Goal: Check status: Check status

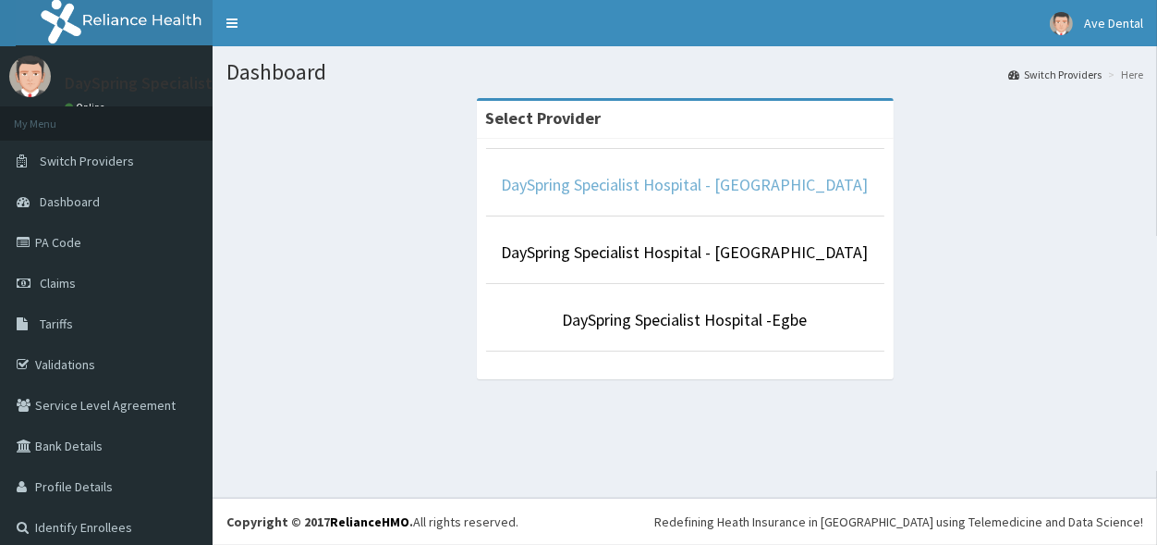
click at [668, 179] on link "DaySpring Specialist Hospital - [GEOGRAPHIC_DATA]" at bounding box center [685, 184] width 367 height 21
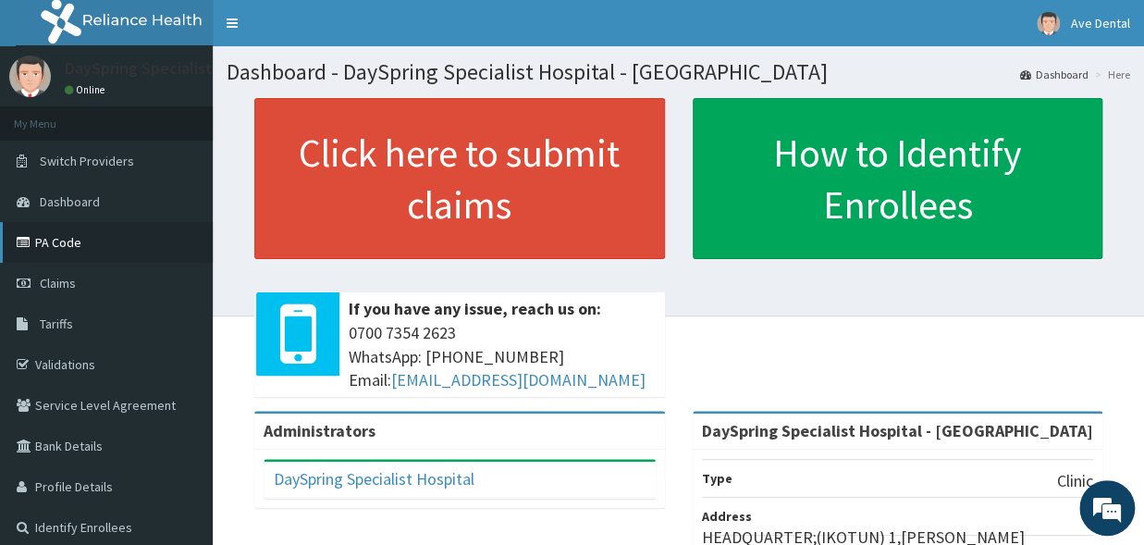
click at [69, 250] on link "PA Code" at bounding box center [106, 242] width 213 height 41
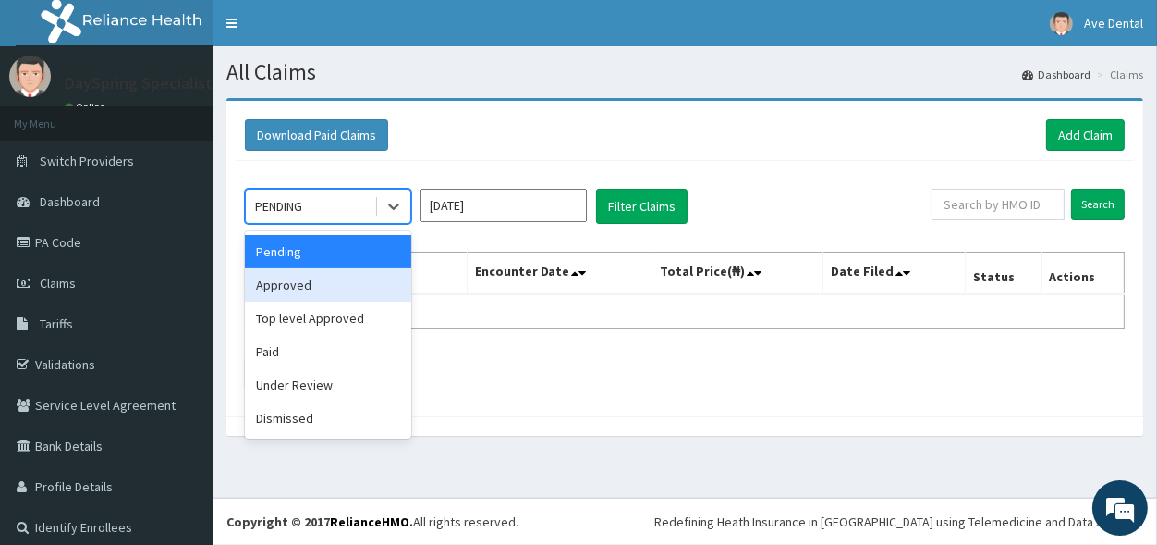
click at [360, 290] on div "Approved" at bounding box center [328, 284] width 166 height 33
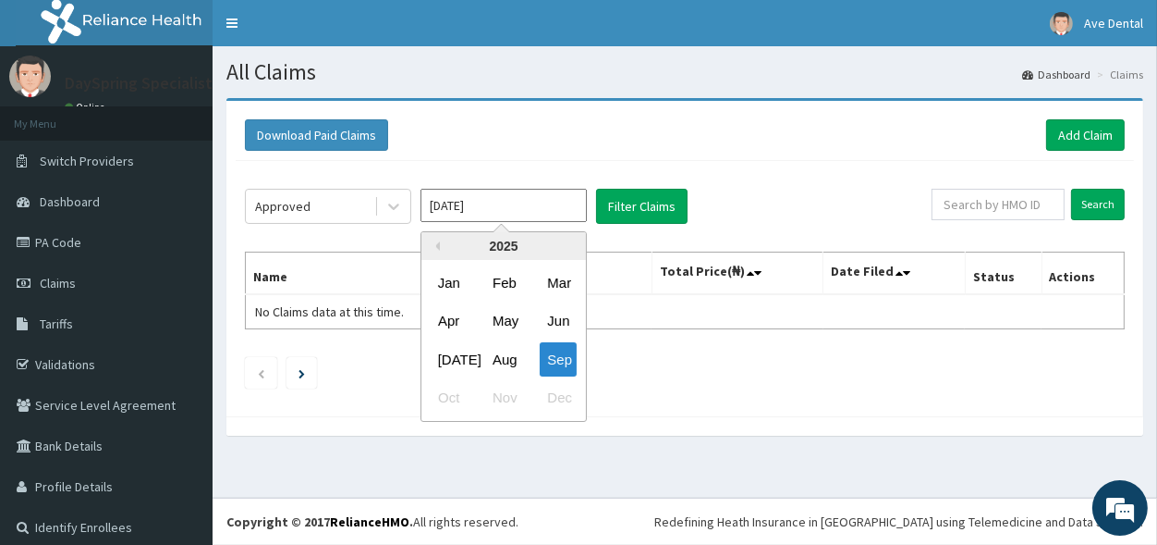
click at [531, 202] on input "[DATE]" at bounding box center [504, 205] width 166 height 33
click at [504, 357] on div "Aug" at bounding box center [503, 359] width 37 height 34
type input "[DATE]"
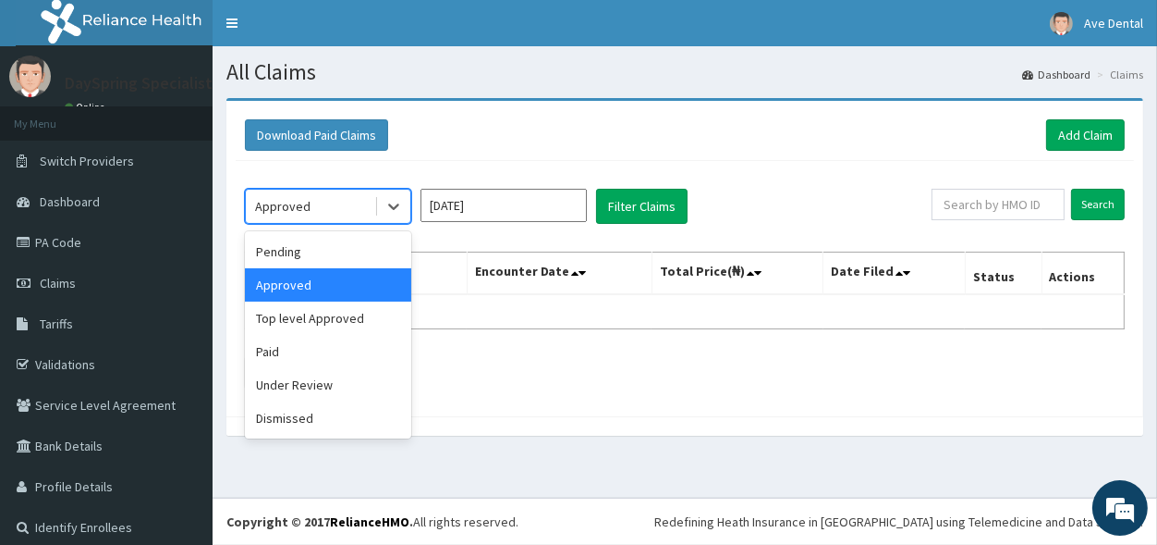
click at [374, 204] on div at bounding box center [392, 206] width 36 height 33
click at [319, 348] on div "Paid" at bounding box center [328, 351] width 166 height 33
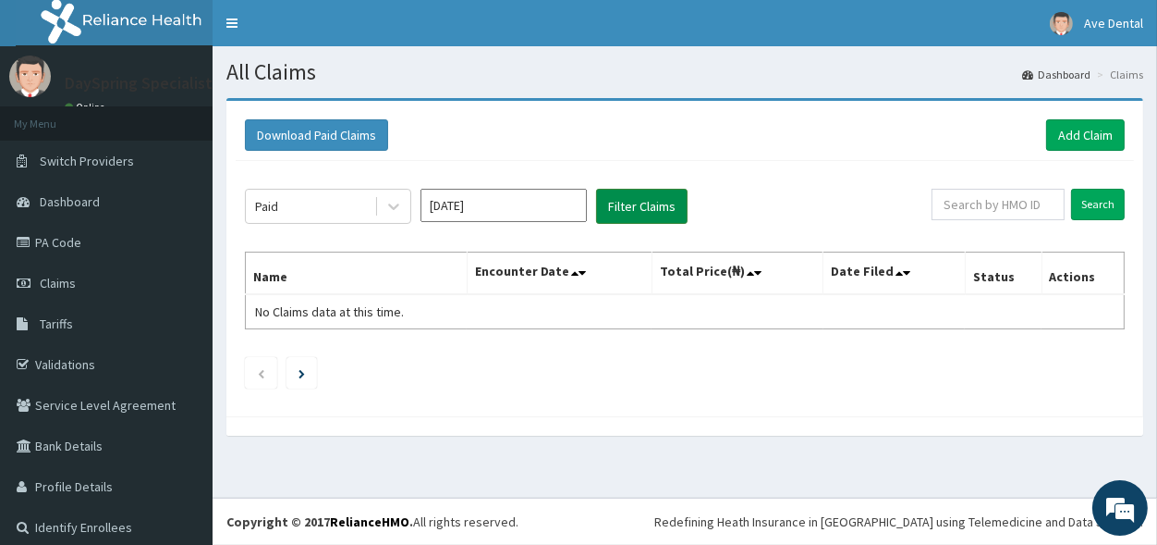
click at [617, 209] on button "Filter Claims" at bounding box center [642, 206] width 92 height 35
click at [626, 208] on button "Filter Claims" at bounding box center [642, 206] width 92 height 35
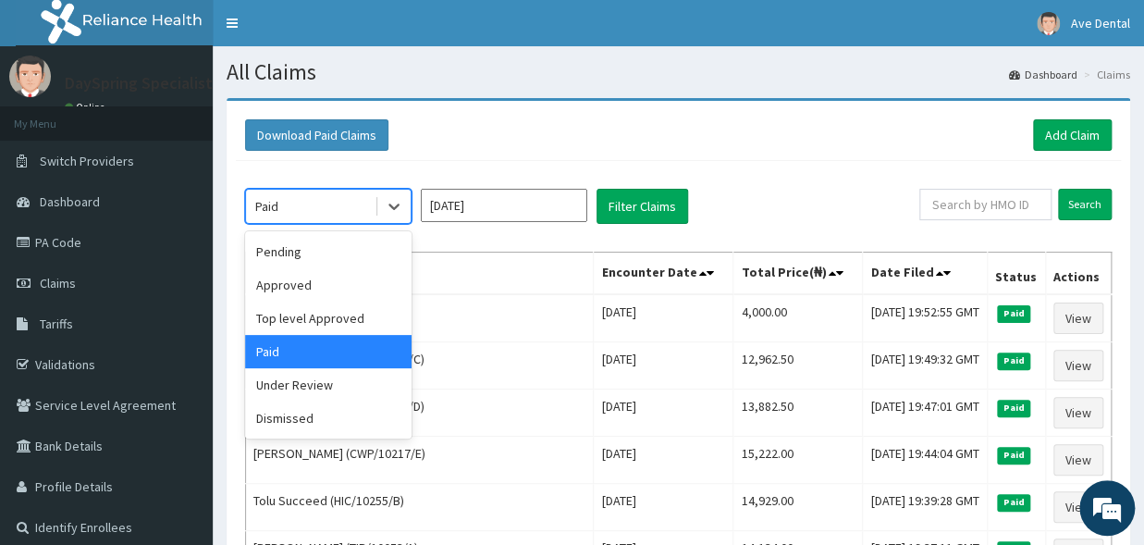
click at [368, 209] on div "Paid" at bounding box center [310, 206] width 129 height 30
click at [310, 299] on div "Approved" at bounding box center [328, 284] width 166 height 33
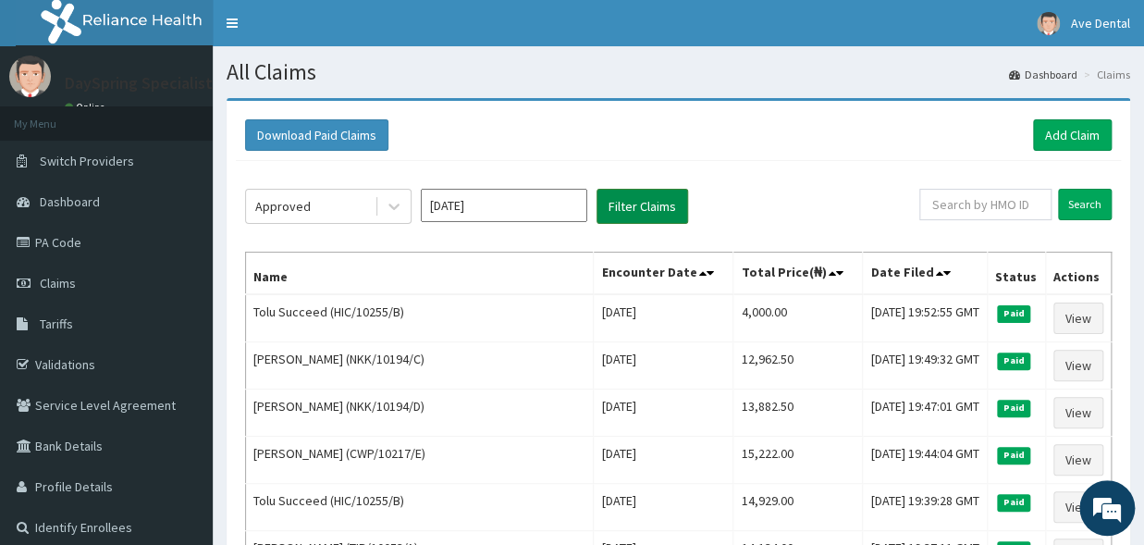
click at [631, 219] on button "Filter Claims" at bounding box center [642, 206] width 92 height 35
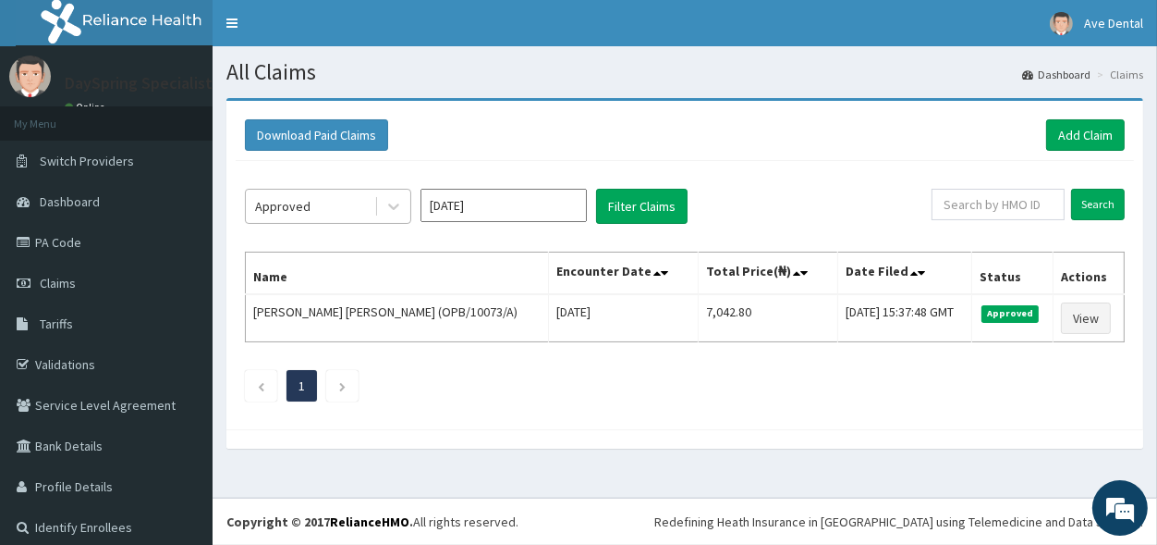
click at [371, 213] on div "Approved" at bounding box center [310, 206] width 129 height 30
click at [90, 242] on link "PA Code" at bounding box center [106, 242] width 213 height 41
